Goal: Transaction & Acquisition: Obtain resource

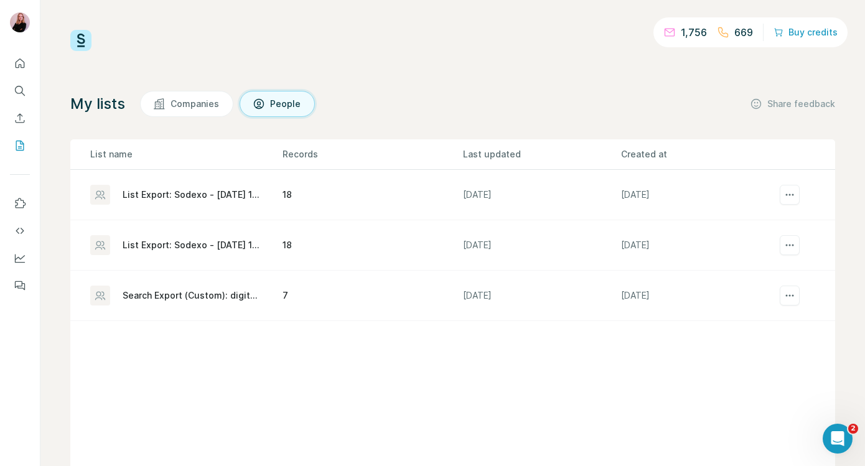
click at [215, 194] on div "List Export: Sodexo - [DATE] 14:09" at bounding box center [192, 195] width 139 height 12
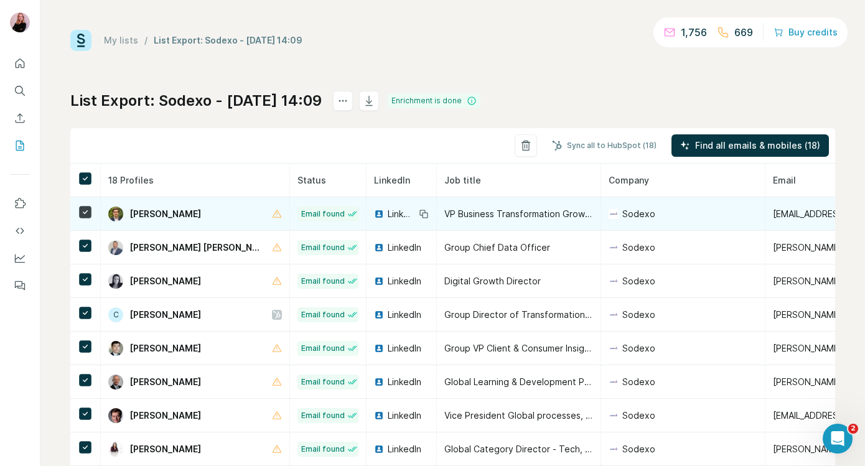
scroll to position [0, 299]
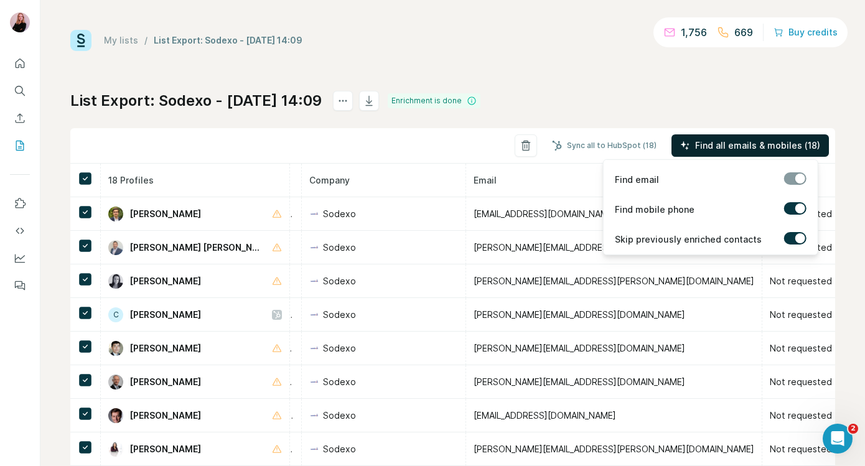
click at [755, 149] on span "Find all emails & mobiles (18)" at bounding box center [757, 145] width 125 height 12
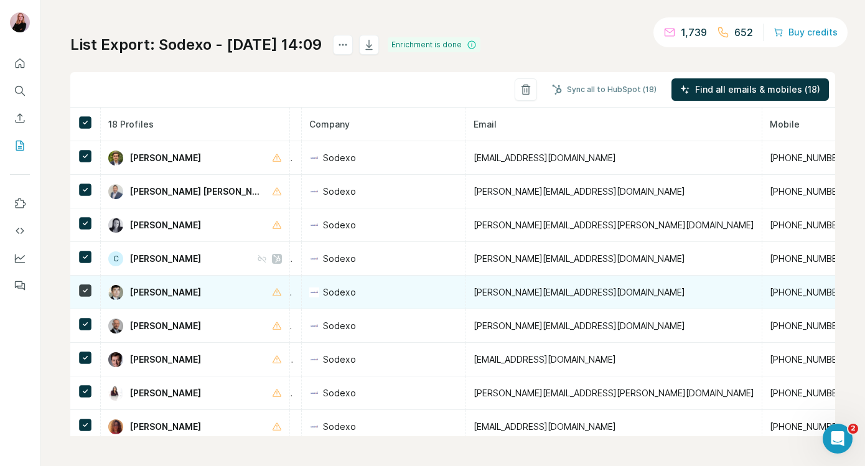
click at [770, 295] on span "[PHONE_NUMBER]" at bounding box center [808, 292] width 76 height 11
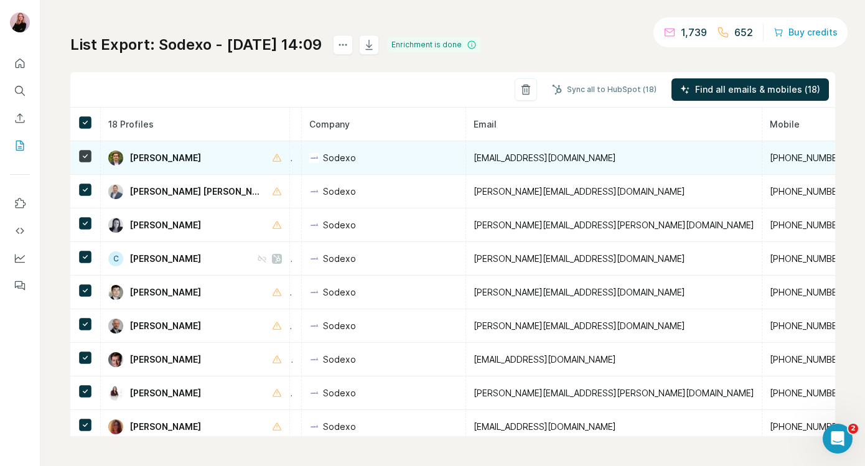
scroll to position [0, 349]
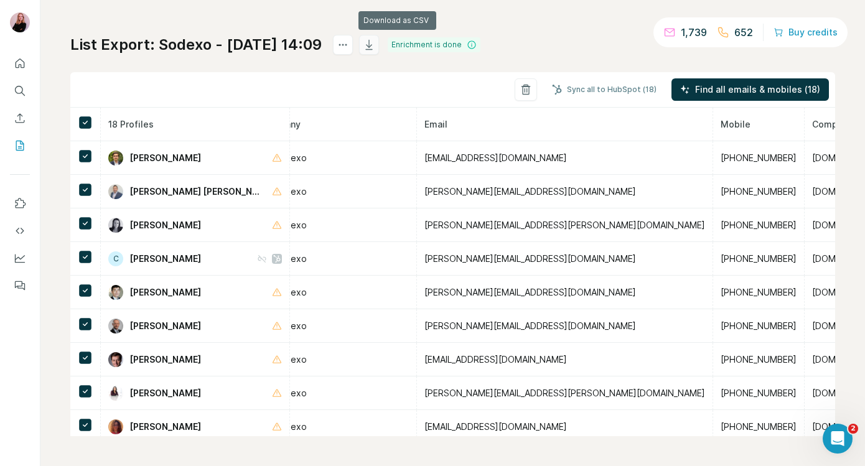
click at [375, 48] on icon "button" at bounding box center [369, 45] width 12 height 12
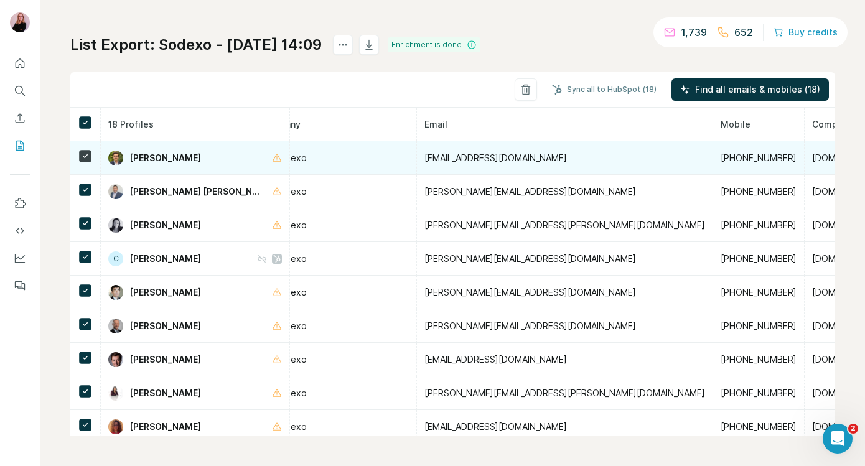
click at [154, 161] on span "Alban Rouast" at bounding box center [165, 158] width 72 height 12
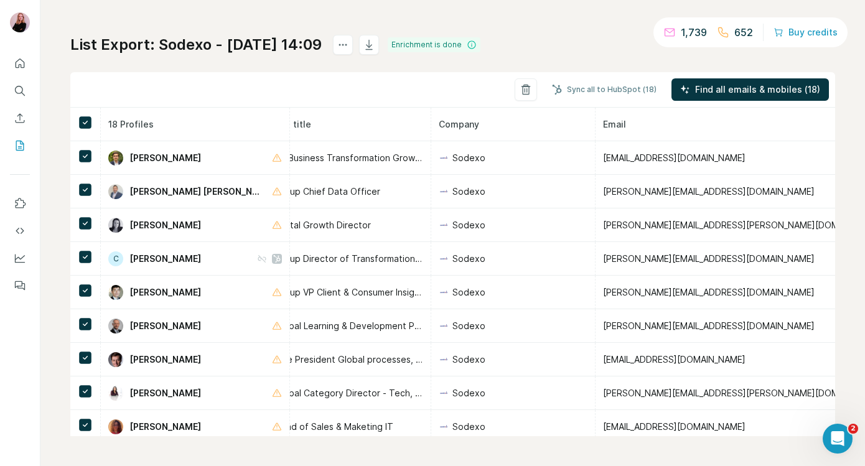
click at [74, 120] on th at bounding box center [85, 125] width 31 height 34
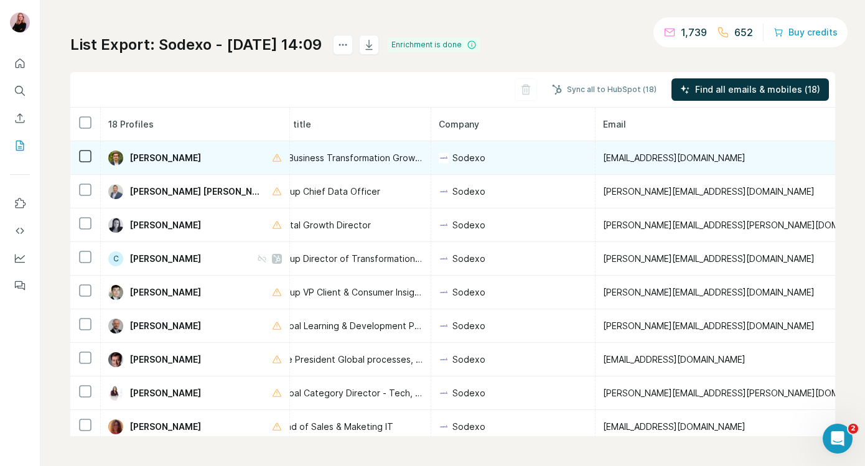
click at [157, 159] on span "Alban Rouast" at bounding box center [165, 158] width 72 height 12
click at [115, 159] on img at bounding box center [115, 158] width 15 height 15
click at [275, 157] on span "VP Business Transformation Growth (Marketing & Sales)" at bounding box center [391, 158] width 233 height 11
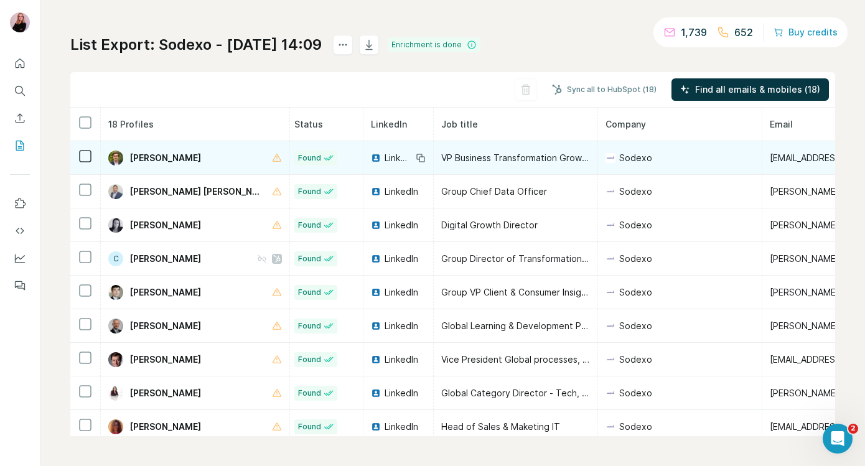
scroll to position [0, 0]
click at [374, 158] on img at bounding box center [379, 158] width 10 height 10
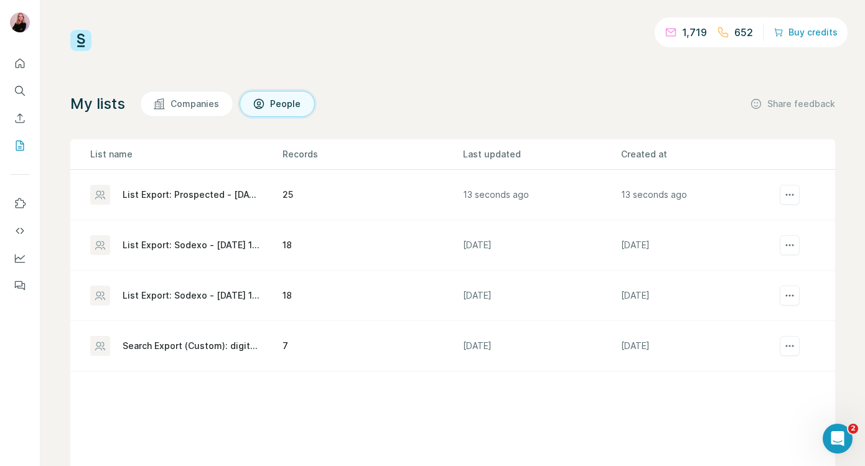
click at [207, 195] on div "List Export: Prospected - [DATE] 10:19" at bounding box center [192, 195] width 139 height 12
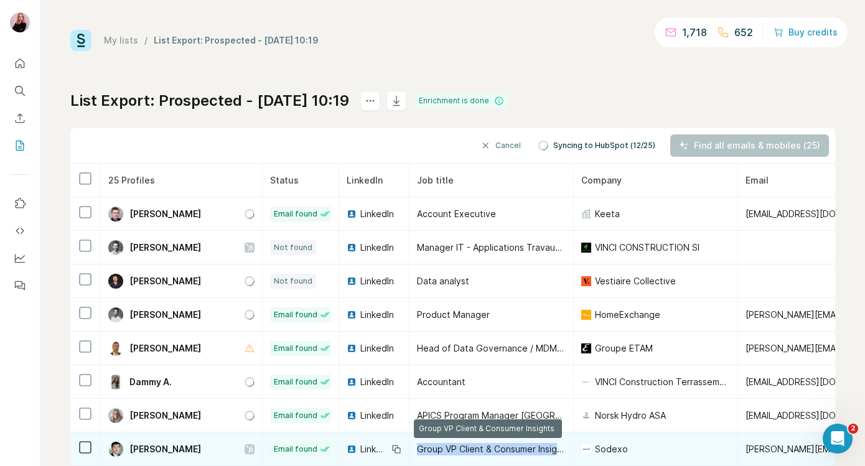
drag, startPoint x: 414, startPoint y: 449, endPoint x: 557, endPoint y: 453, distance: 142.6
click at [557, 453] on span "Group VP Client & Consumer Insights" at bounding box center [493, 449] width 153 height 11
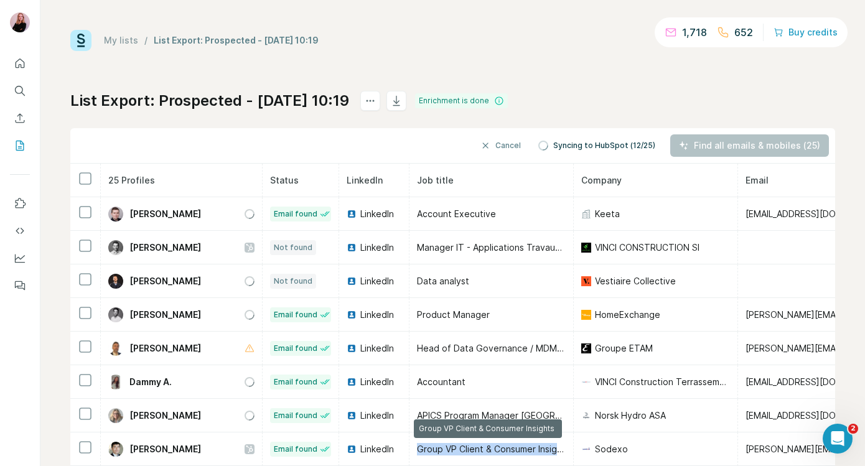
copy span "Group VP Client & Consumer Insigh"
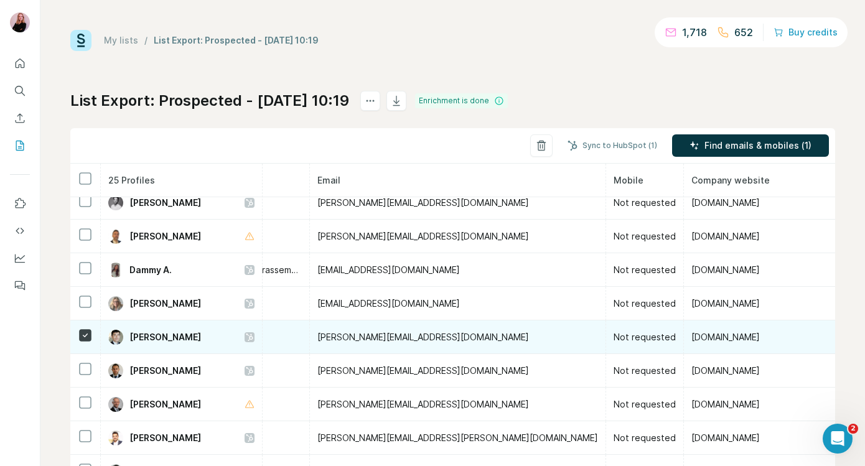
scroll to position [112, 519]
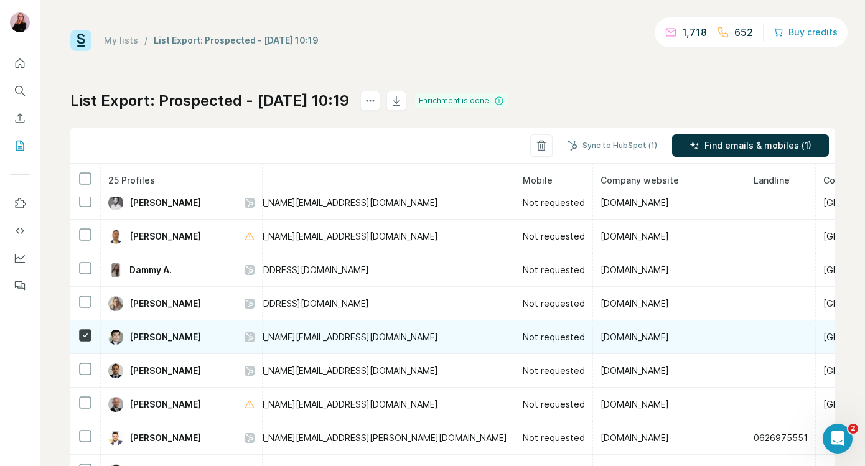
click at [601, 337] on span "[DOMAIN_NAME]" at bounding box center [635, 337] width 68 height 11
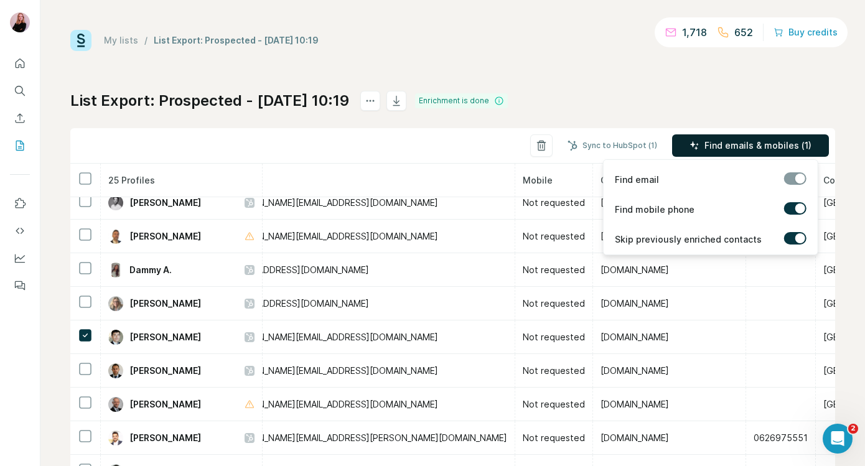
click at [778, 144] on span "Find emails & mobiles (1)" at bounding box center [758, 145] width 107 height 12
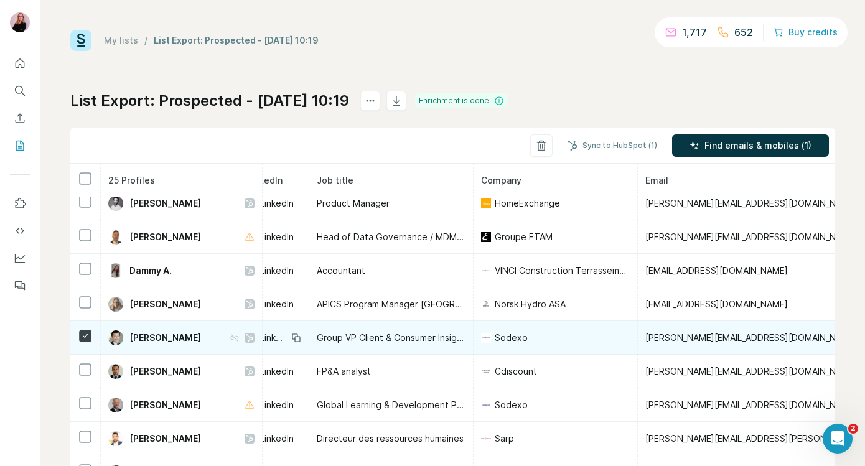
scroll to position [111, 0]
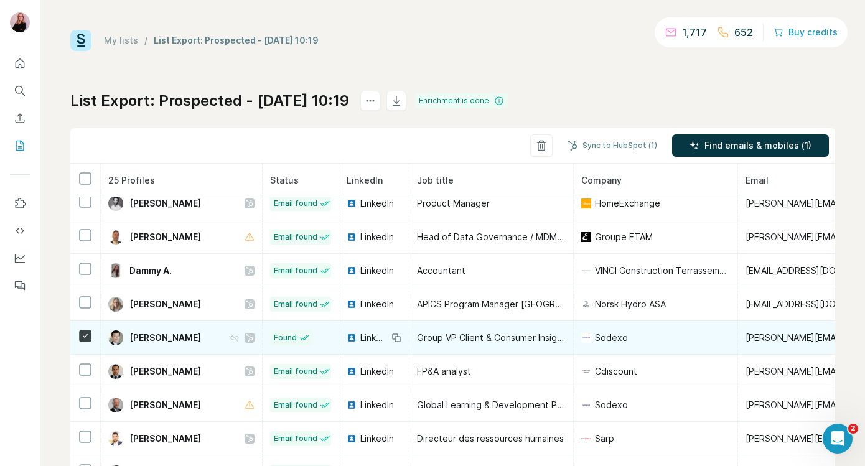
click at [360, 339] on span "LinkedIn" at bounding box center [373, 338] width 27 height 12
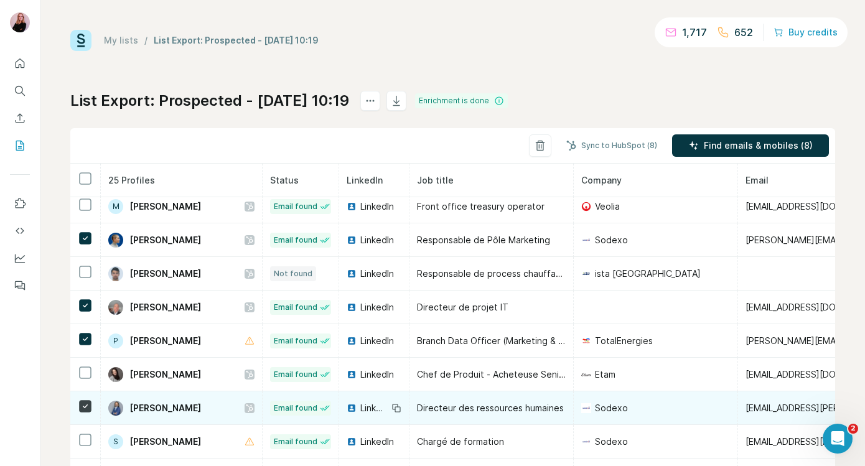
scroll to position [56, 0]
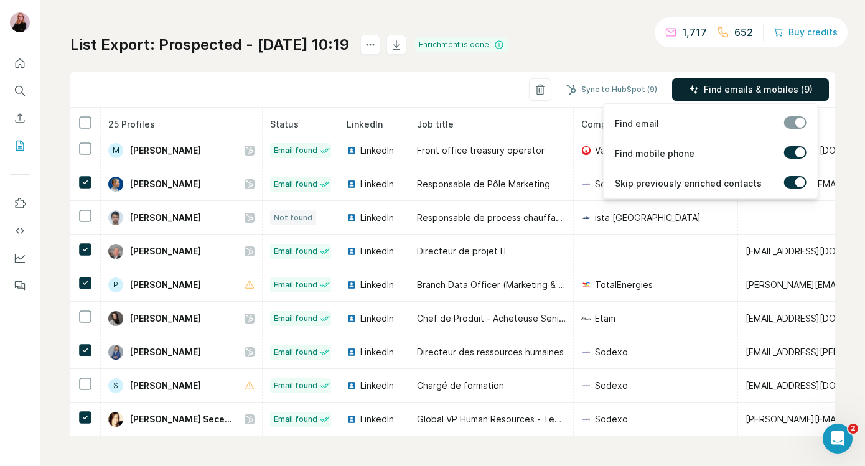
click at [728, 85] on span "Find emails & mobiles (9)" at bounding box center [758, 89] width 109 height 12
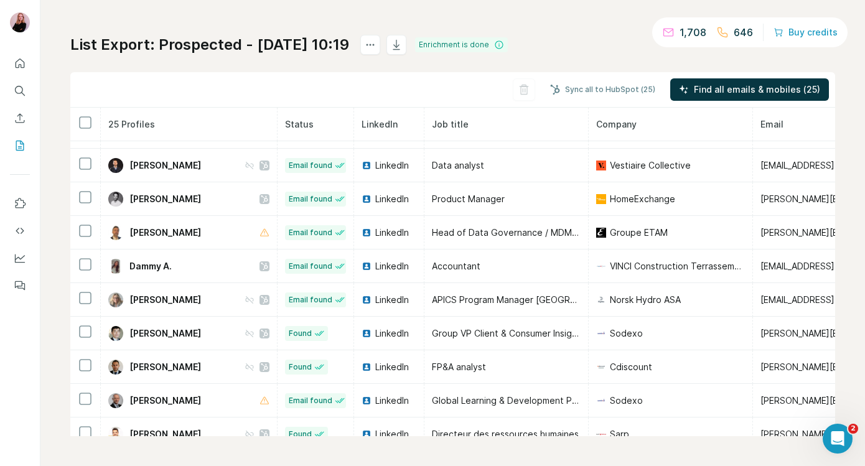
scroll to position [0, 0]
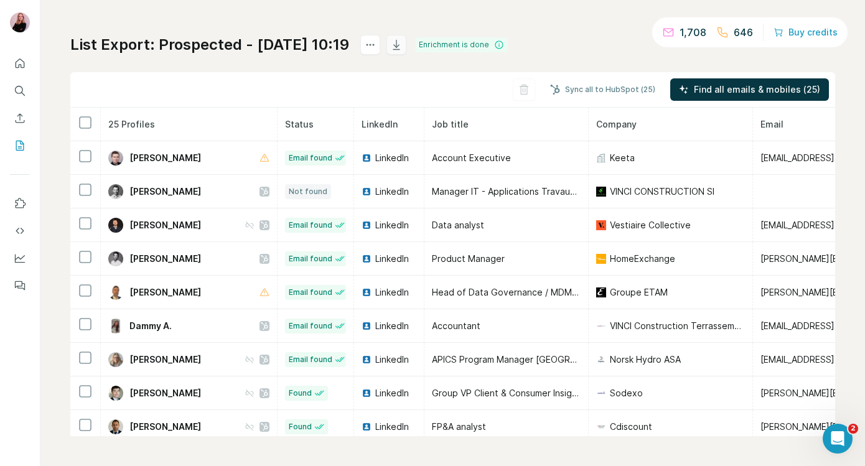
click at [403, 48] on icon "button" at bounding box center [396, 45] width 12 height 12
